Goal: Find specific page/section: Find specific page/section

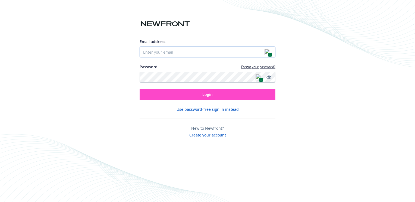
type input "[PERSON_NAME][EMAIL_ADDRESS][DOMAIN_NAME]"
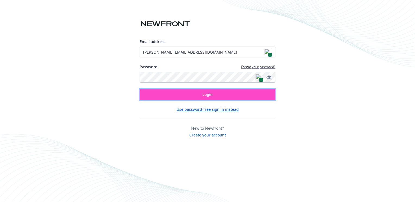
click at [215, 95] on button "Login" at bounding box center [207, 94] width 136 height 11
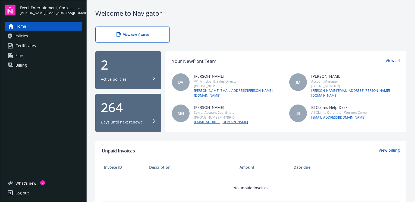
click at [24, 35] on span "Policies" at bounding box center [21, 36] width 14 height 9
